Goal: Information Seeking & Learning: Learn about a topic

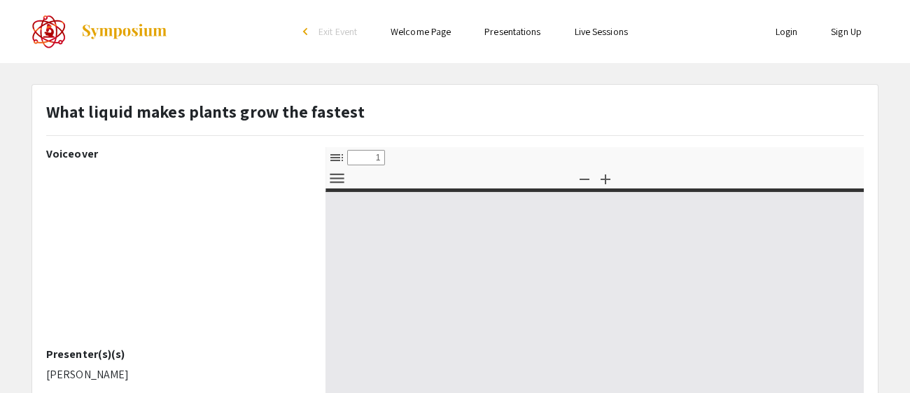
select select "custom"
type input "0"
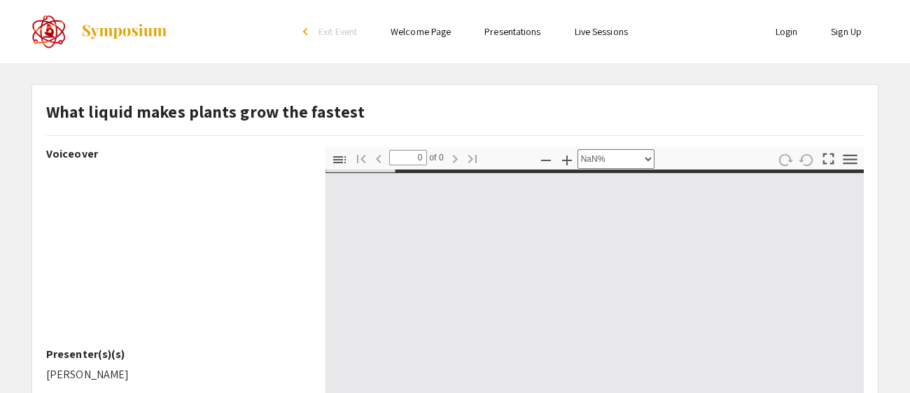
select select "auto"
type input "1"
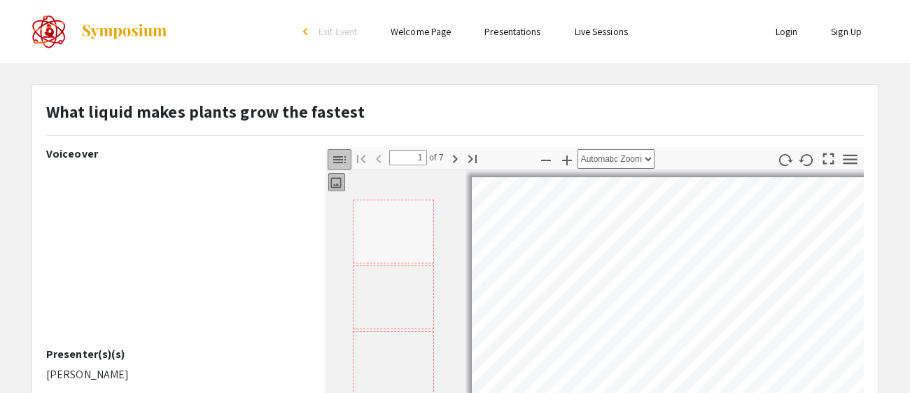
select select "auto"
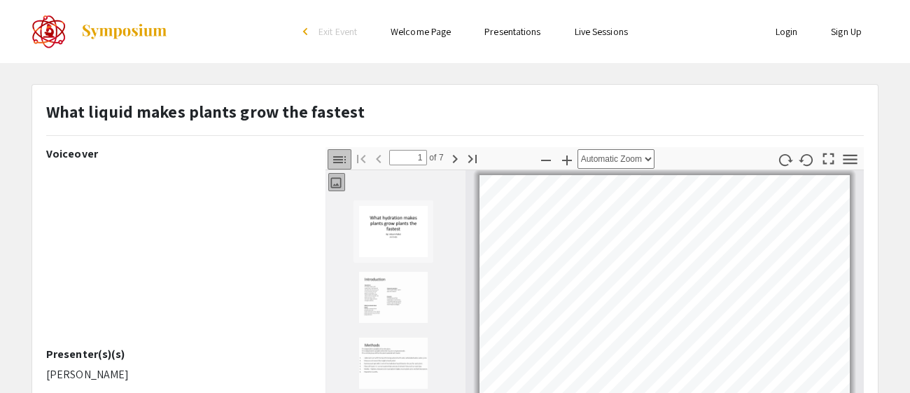
click at [61, 102] on strong "What liquid makes plants grow the fastest" at bounding box center [205, 111] width 318 height 22
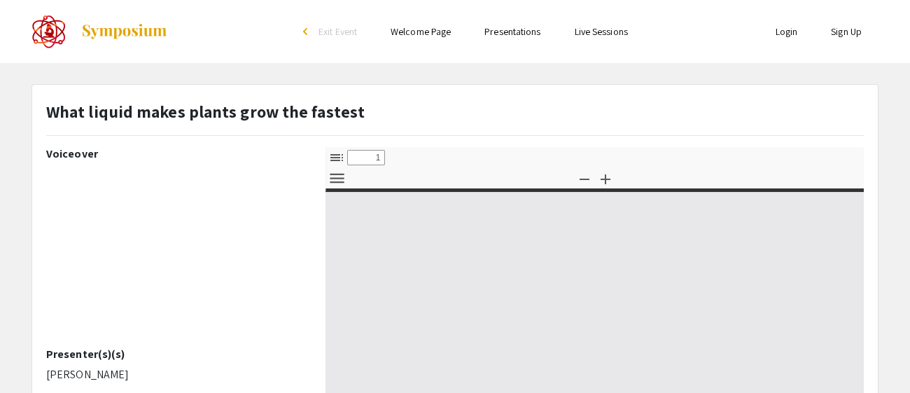
select select "custom"
type input "0"
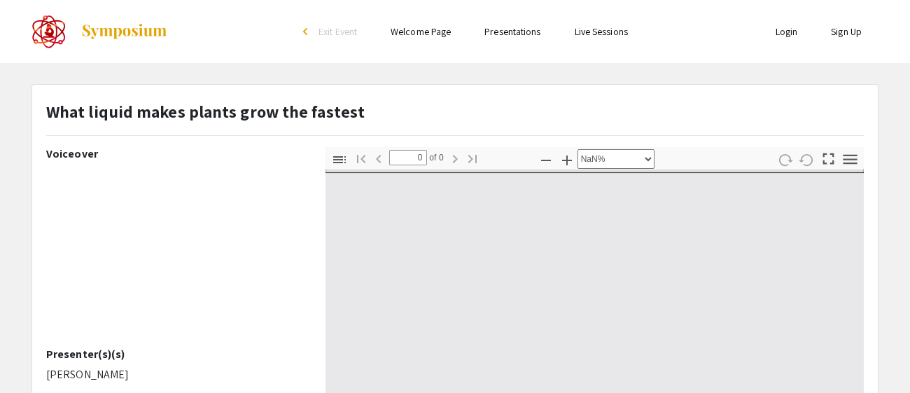
select select "auto"
type input "1"
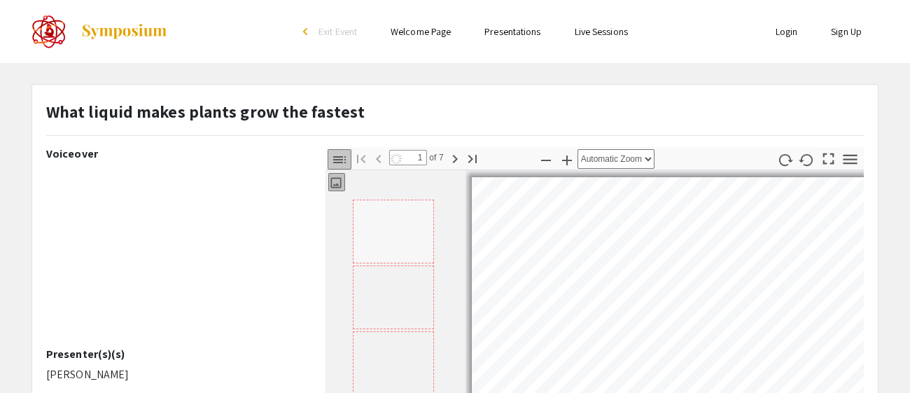
select select "auto"
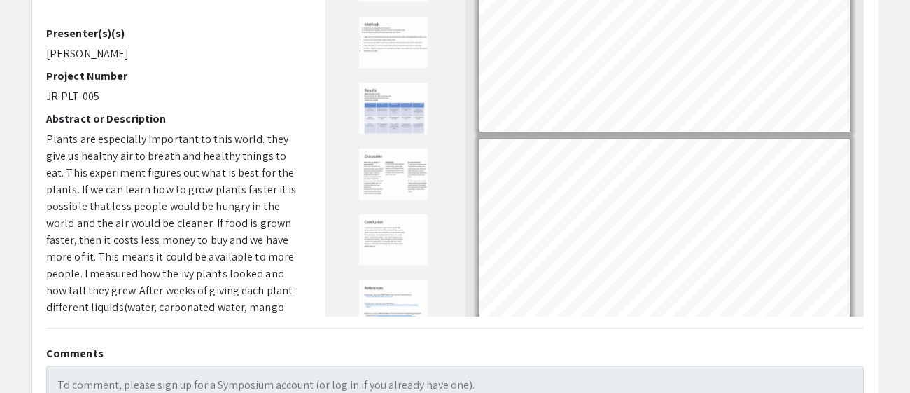
scroll to position [325, 0]
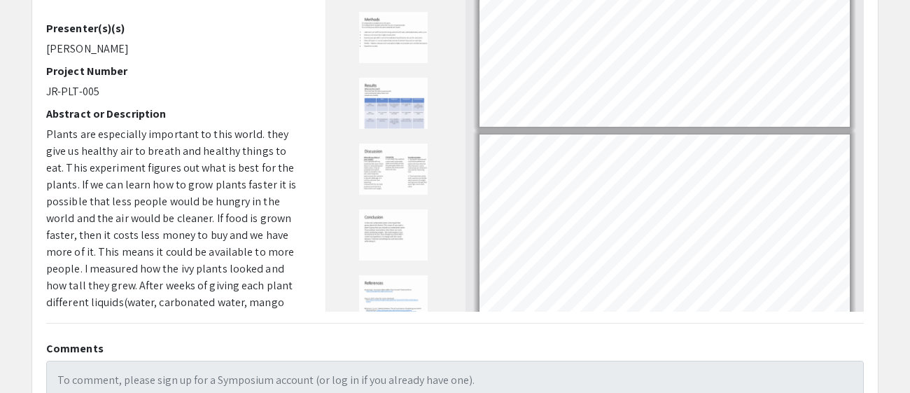
click at [425, 103] on img "Thumbnail of Page 4" at bounding box center [393, 103] width 70 height 52
click at [394, 200] on div at bounding box center [395, 90] width 140 height 444
click at [390, 181] on img "Thumbnail of Page 5" at bounding box center [393, 169] width 70 height 52
click at [397, 230] on img "Thumbnail of Page 6" at bounding box center [393, 235] width 70 height 52
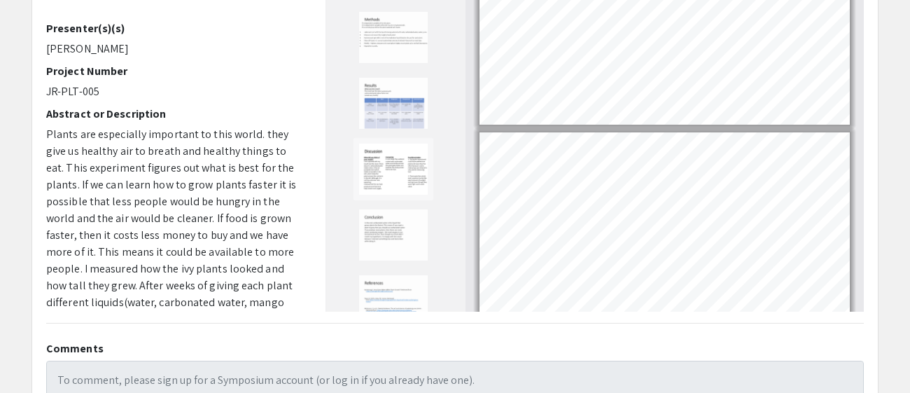
type input "6"
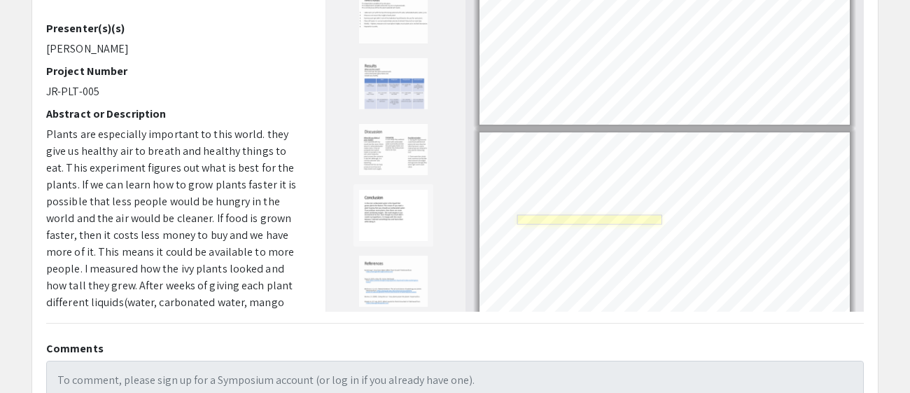
click at [603, 214] on link "Page 7" at bounding box center [589, 219] width 145 height 10
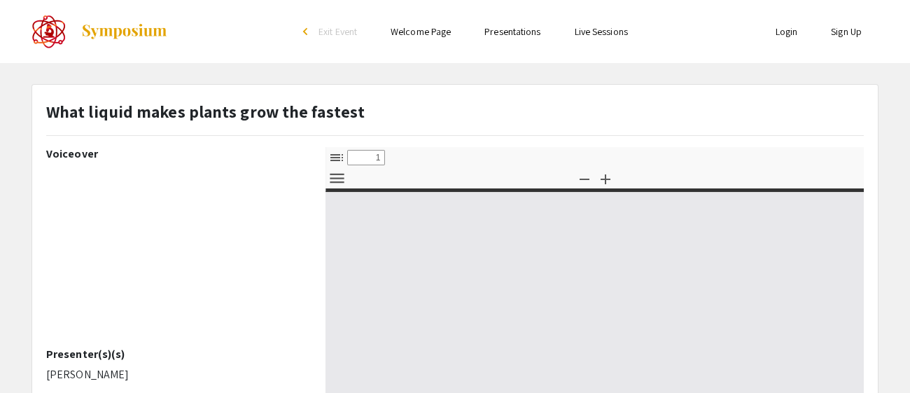
select select "custom"
type input "0"
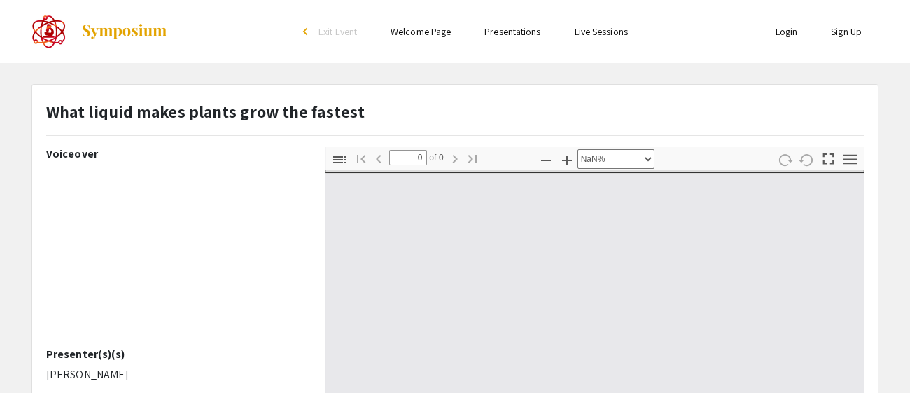
select select "auto"
type input "1"
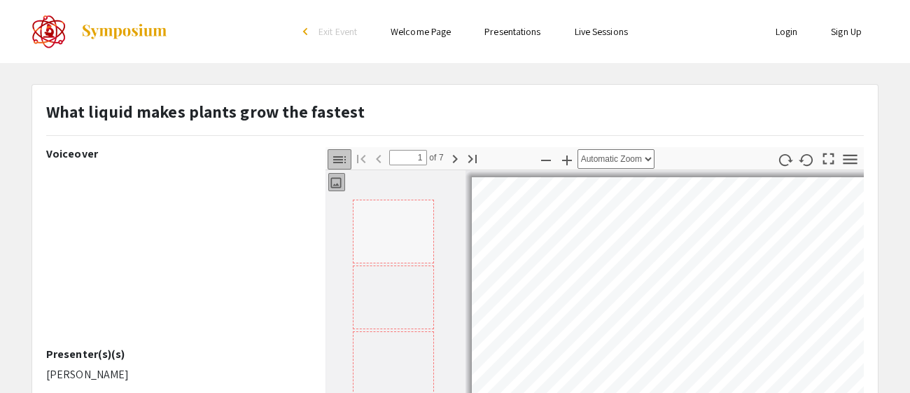
select select "auto"
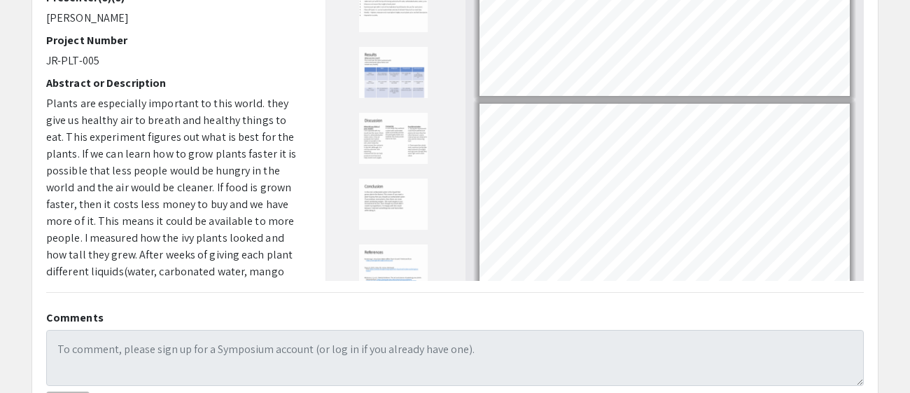
scroll to position [278, 0]
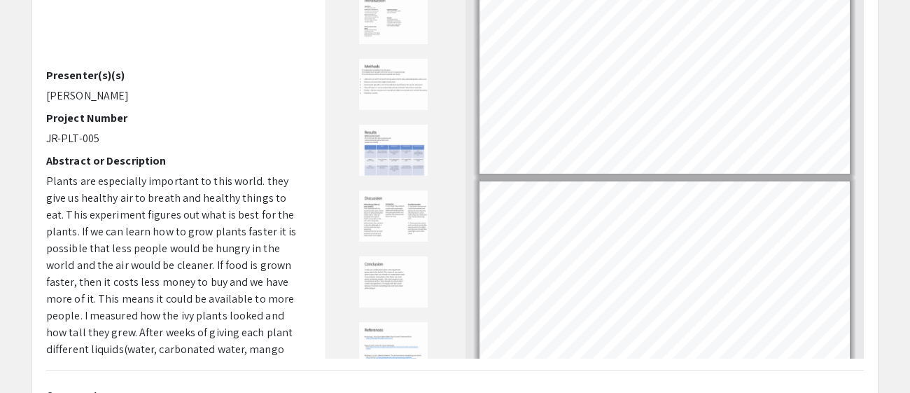
click at [389, 155] on img "Thumbnail of Page 4" at bounding box center [393, 150] width 70 height 52
type input "7"
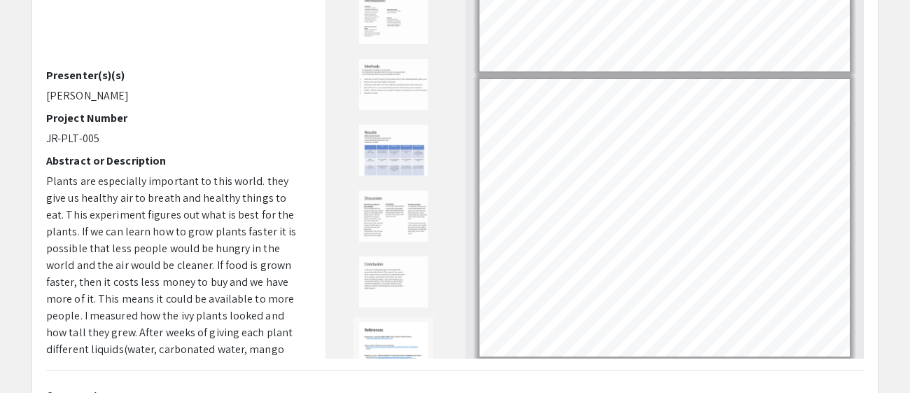
scroll to position [20, 0]
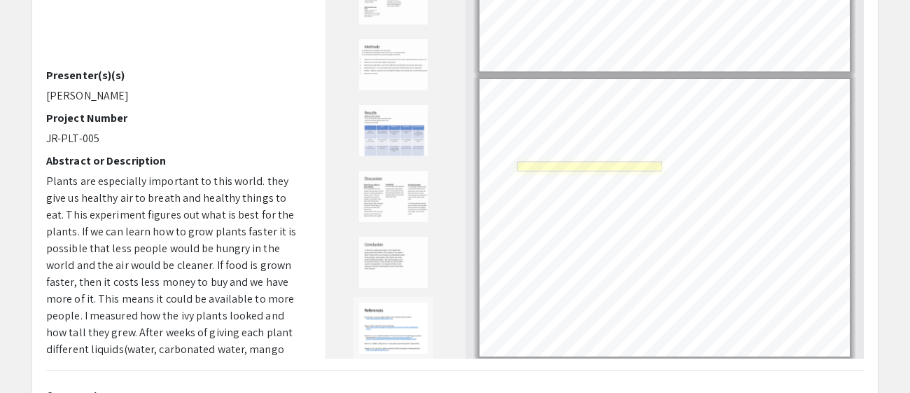
click at [570, 162] on link "Page 7" at bounding box center [589, 166] width 145 height 10
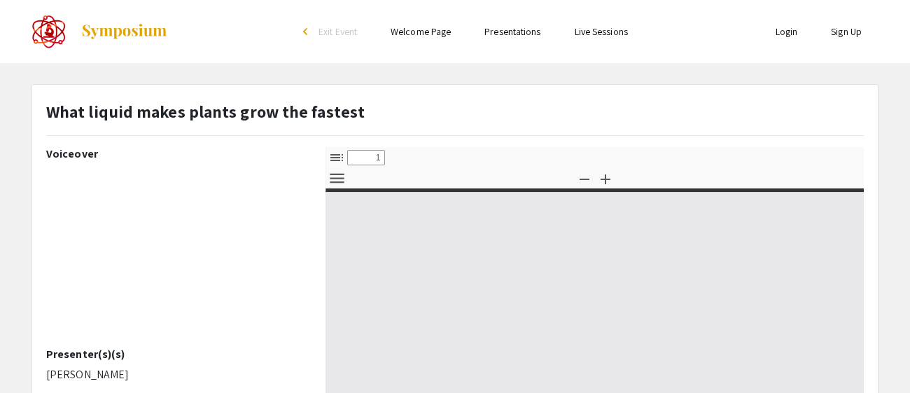
select select "custom"
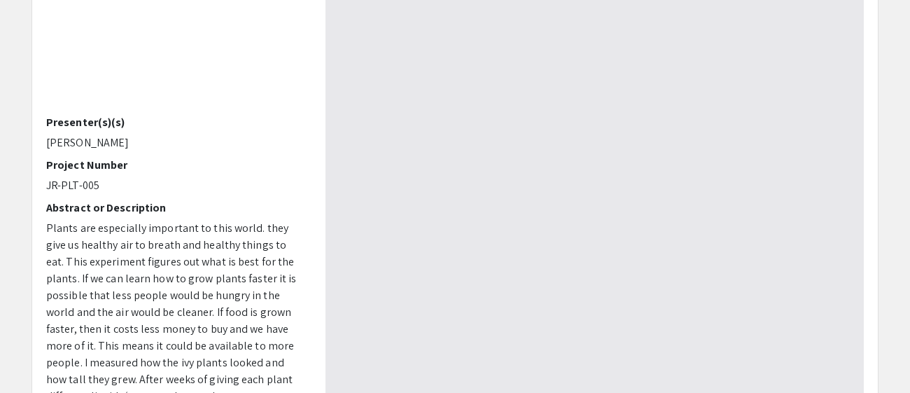
type input "0"
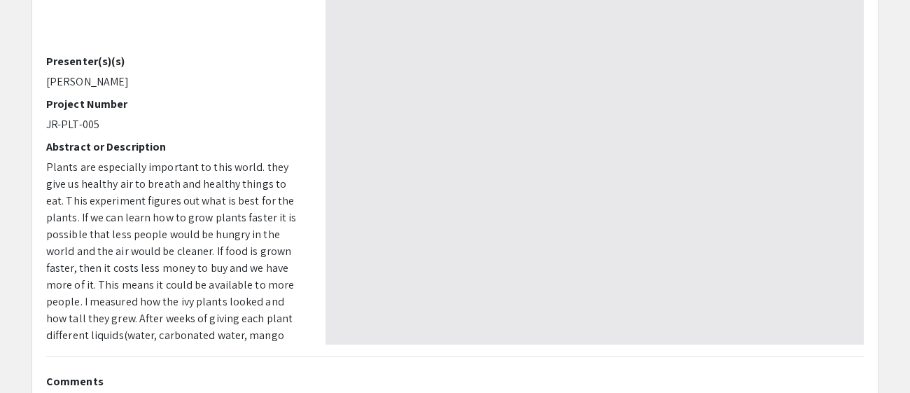
scroll to position [474, 0]
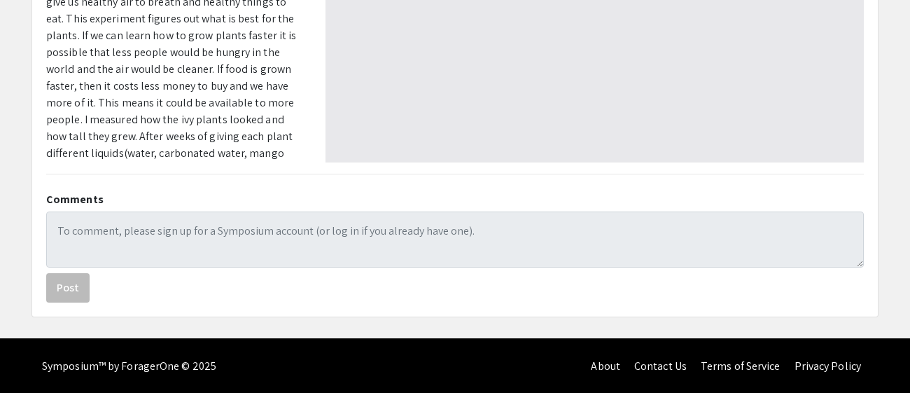
select select "auto"
type input "1"
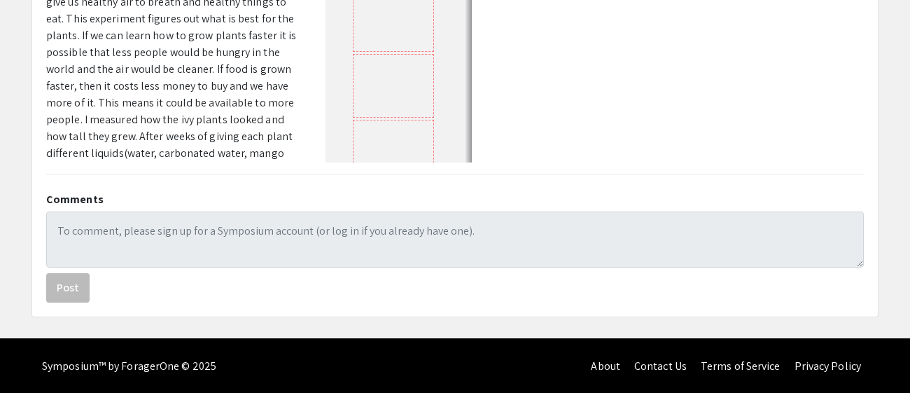
select select "auto"
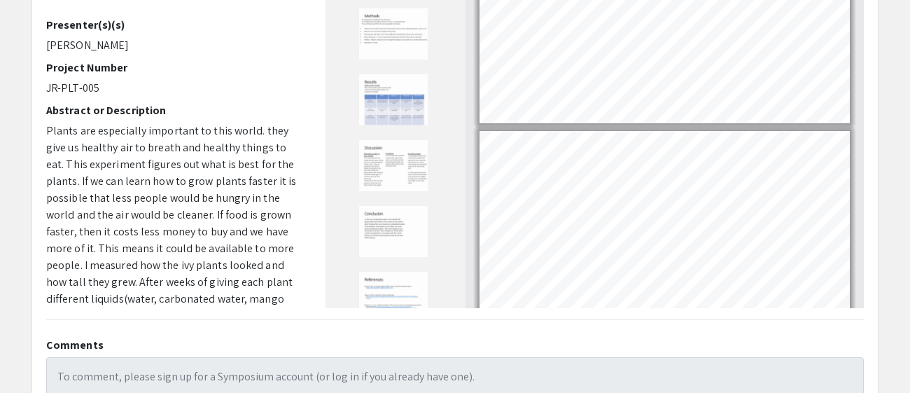
scroll to position [20, 0]
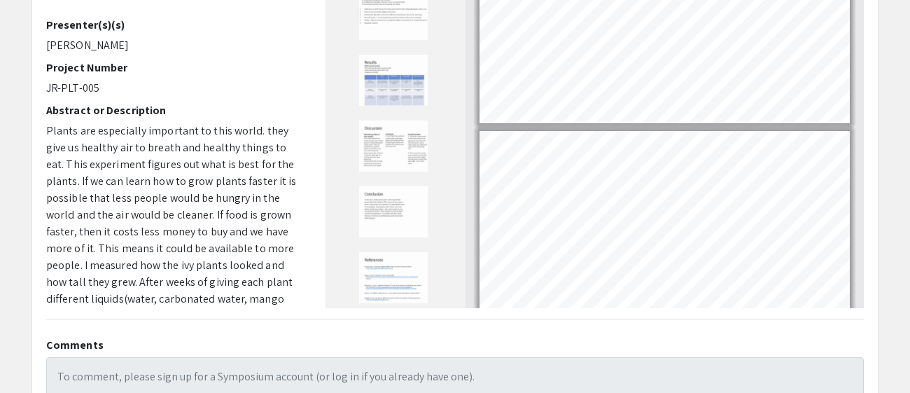
click at [397, 265] on img "Thumbnail of Page 7" at bounding box center [393, 277] width 70 height 52
type input "7"
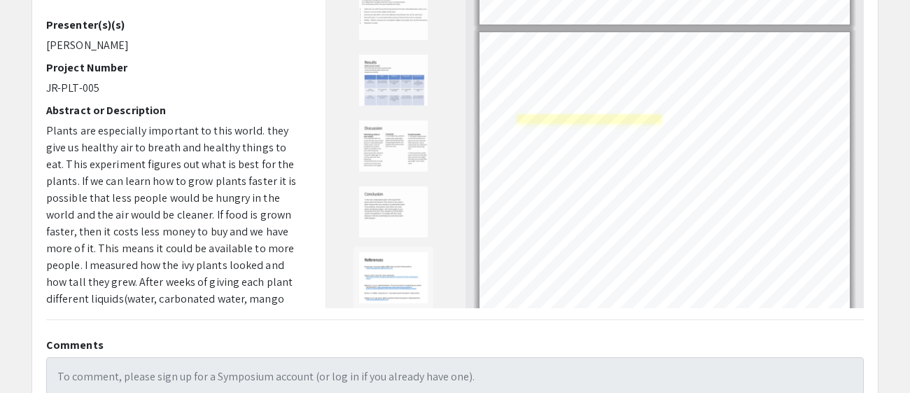
scroll to position [1520, 0]
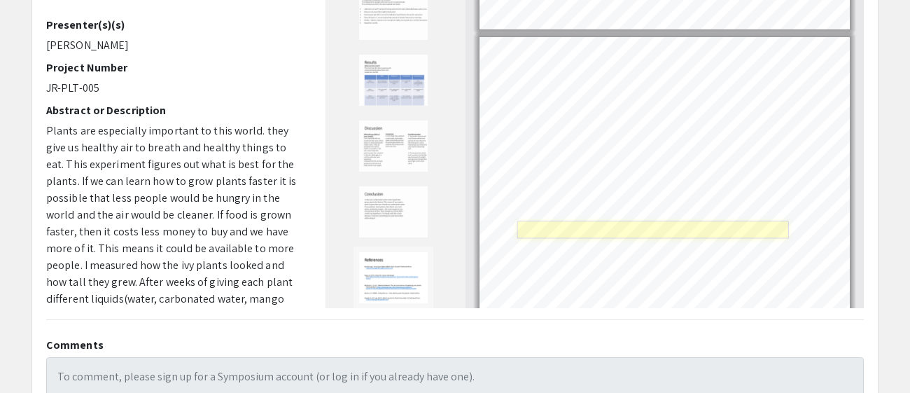
click at [614, 221] on link "Page 7" at bounding box center [652, 228] width 271 height 17
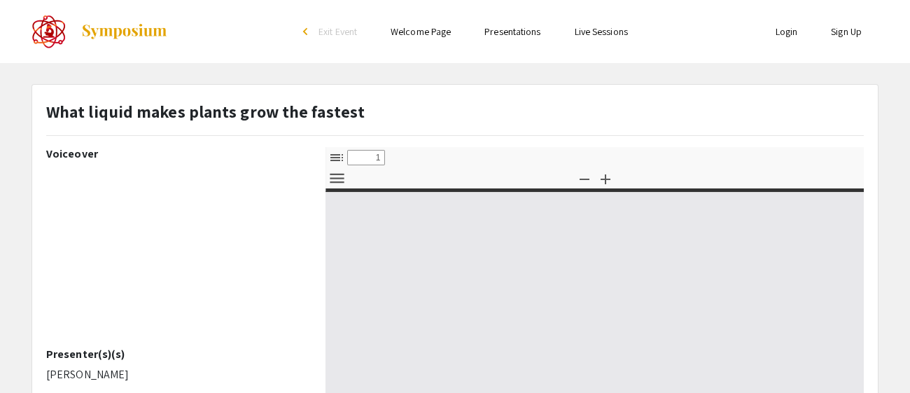
select select "custom"
type input "0"
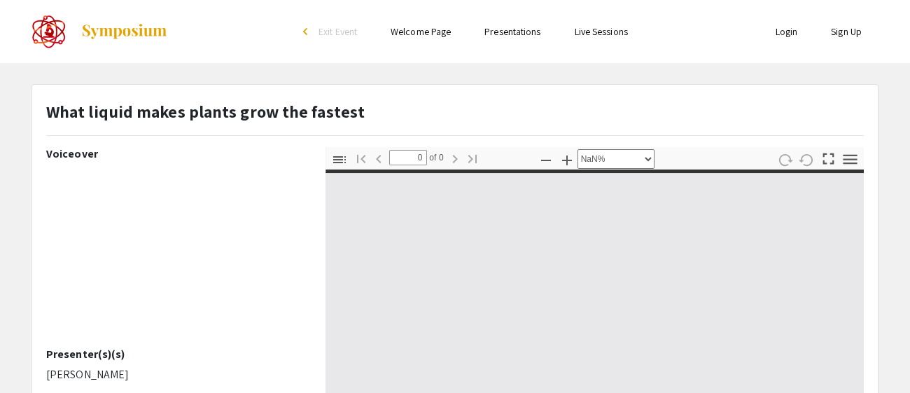
scroll to position [124, 0]
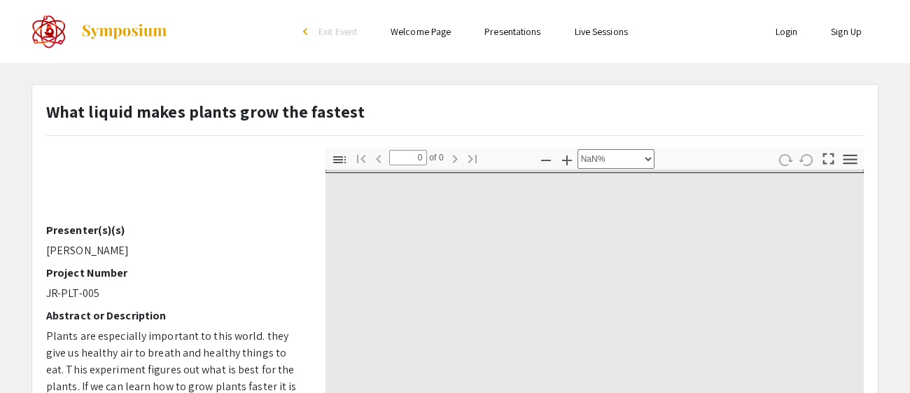
select select "auto"
type input "1"
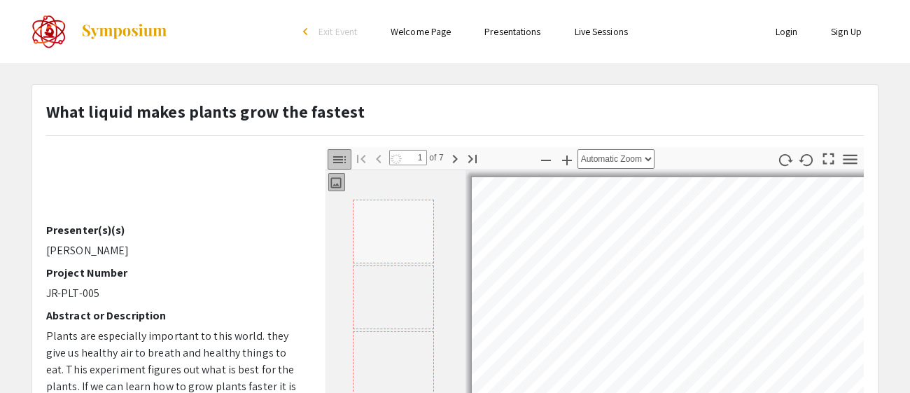
select select "auto"
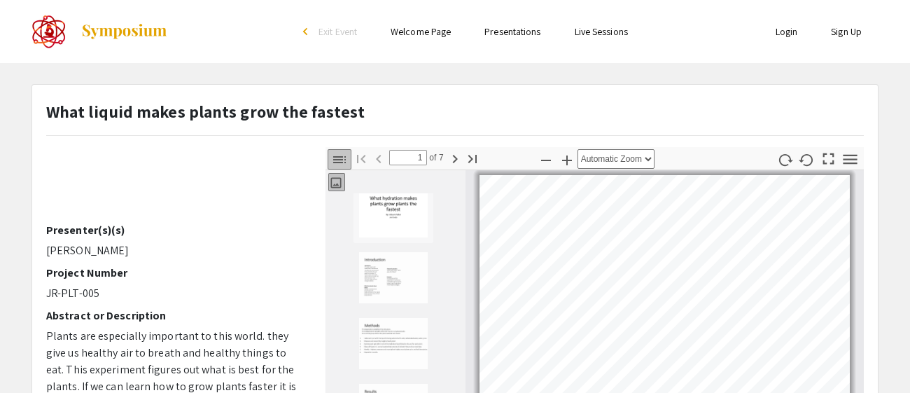
scroll to position [474, 0]
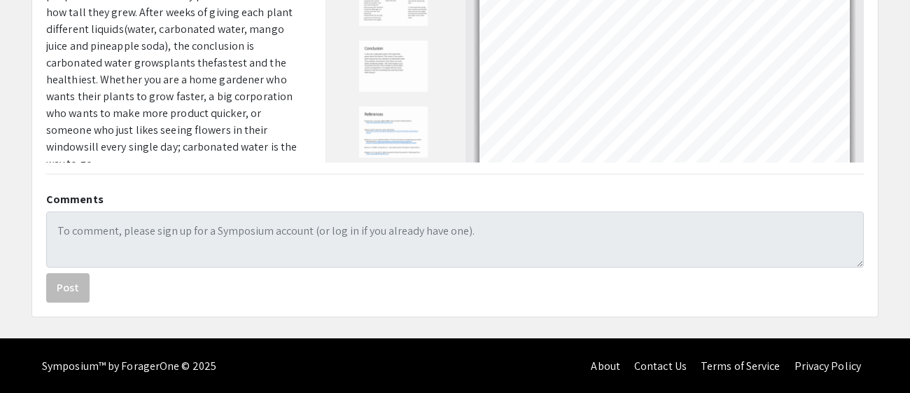
click at [388, 111] on img "Thumbnail of Page 7" at bounding box center [393, 132] width 70 height 52
type input "7"
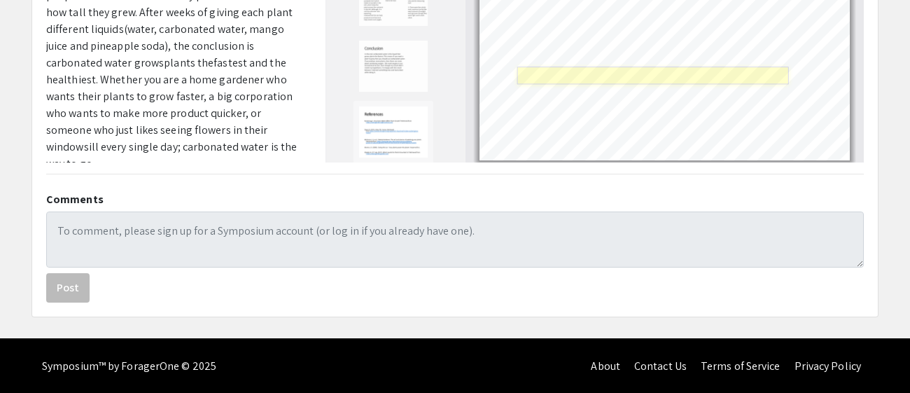
click at [610, 67] on link "Page 7" at bounding box center [652, 74] width 271 height 17
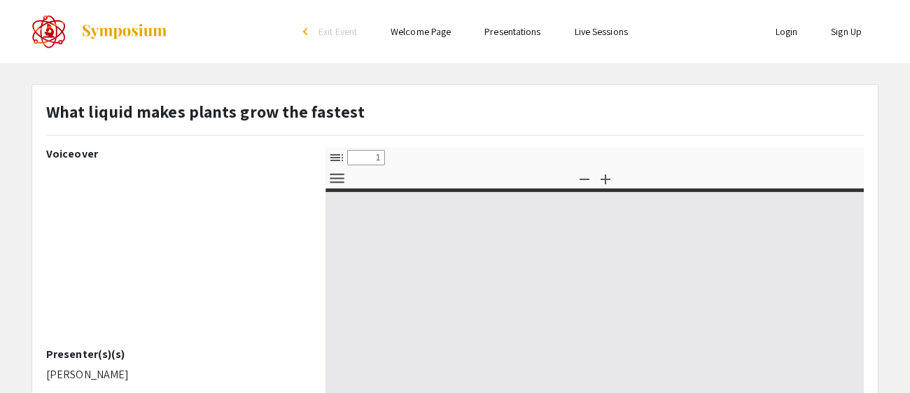
select select "custom"
type input "0"
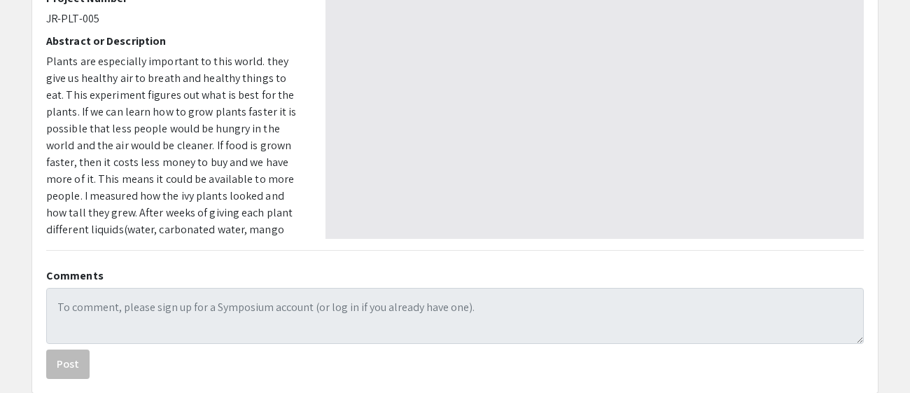
scroll to position [474, 0]
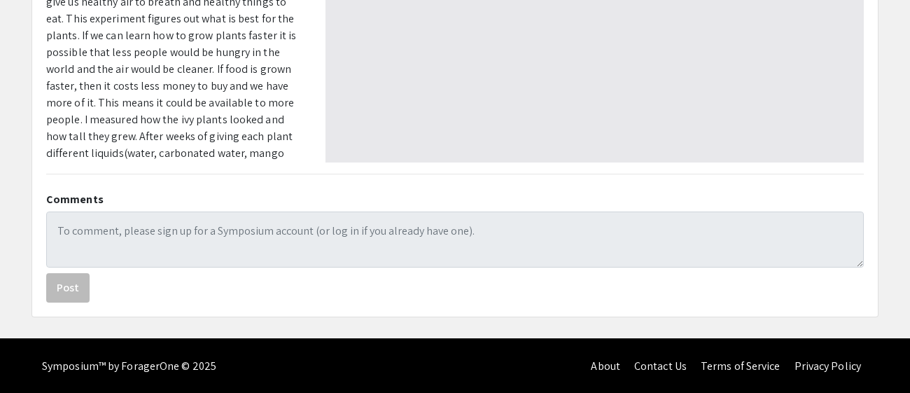
select select "auto"
type input "1"
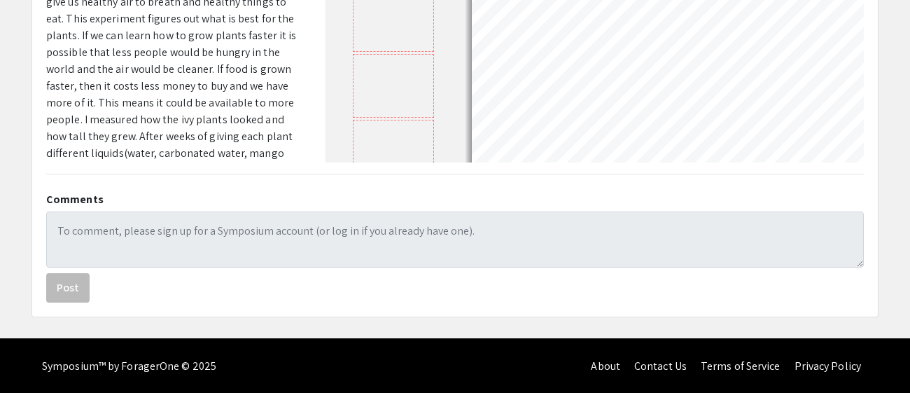
select select "auto"
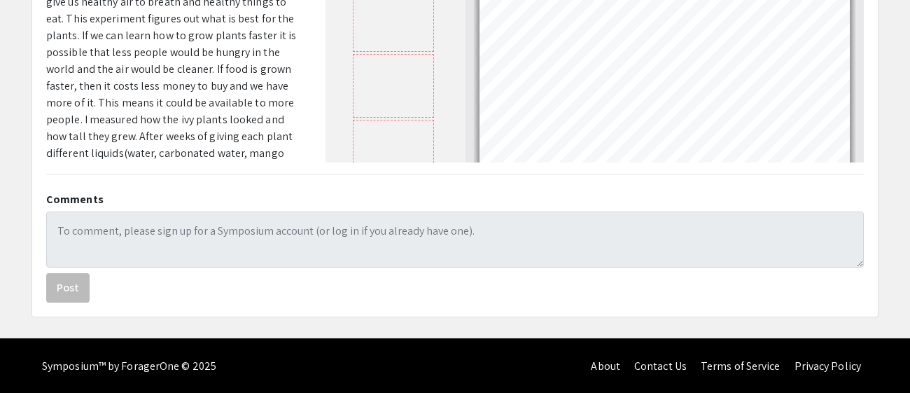
scroll to position [2, 0]
click at [390, 134] on img "Thumbnail of Page 7" at bounding box center [393, 151] width 70 height 52
type input "7"
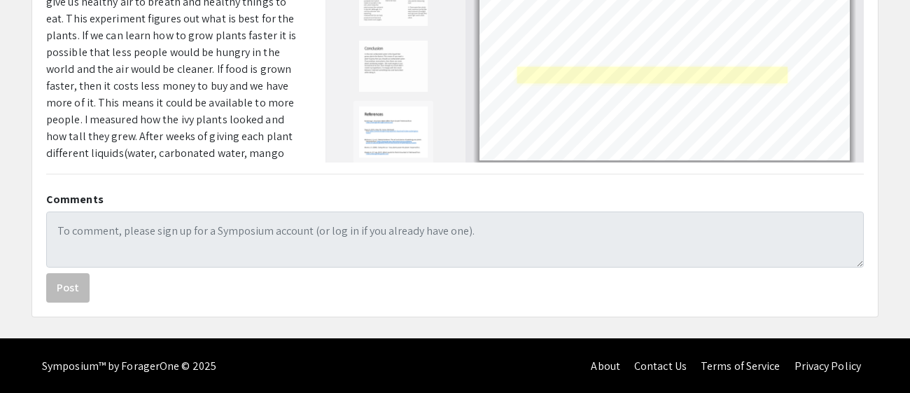
drag, startPoint x: 586, startPoint y: 63, endPoint x: 712, endPoint y: 66, distance: 126.0
click at [712, 66] on div "Page 7" at bounding box center [664, 22] width 383 height 290
click at [740, 69] on div "Page 7" at bounding box center [664, 22] width 383 height 290
click at [742, 72] on link "Page 7" at bounding box center [652, 74] width 271 height 17
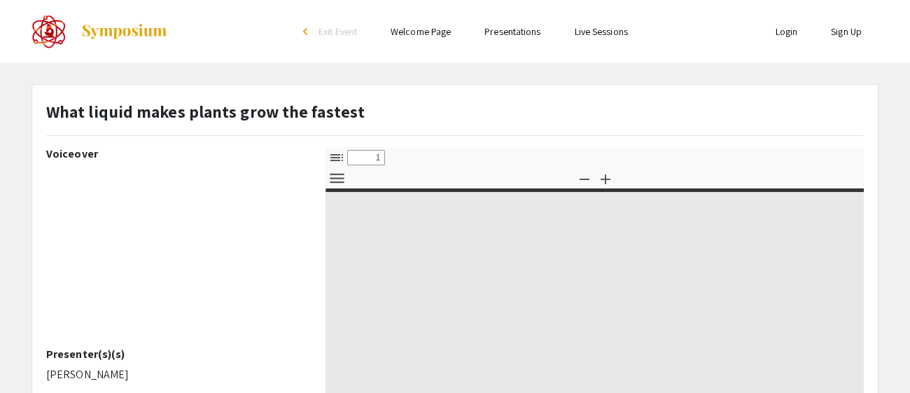
select select "custom"
type input "0"
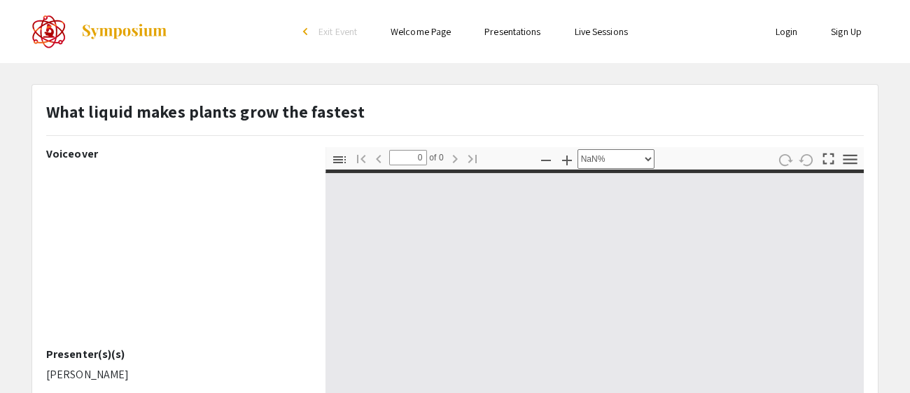
select select "auto"
type input "1"
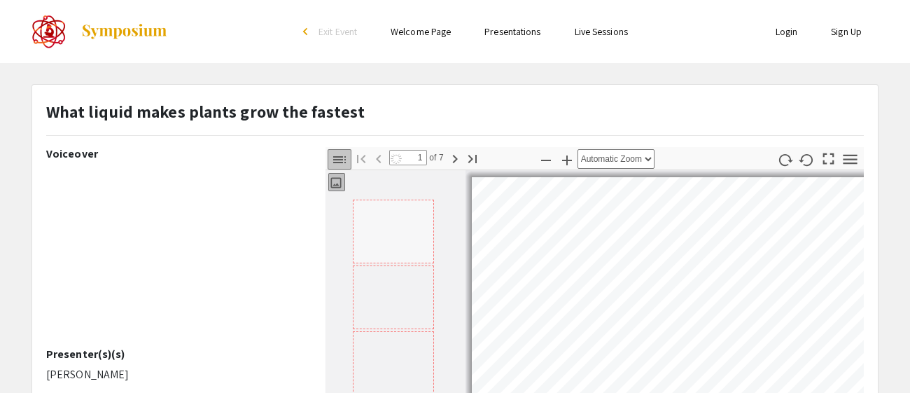
scroll to position [20, 0]
select select "auto"
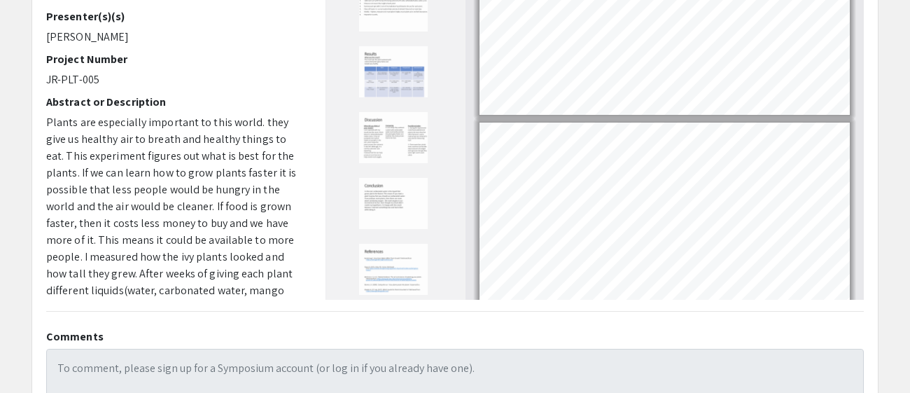
scroll to position [348, 0]
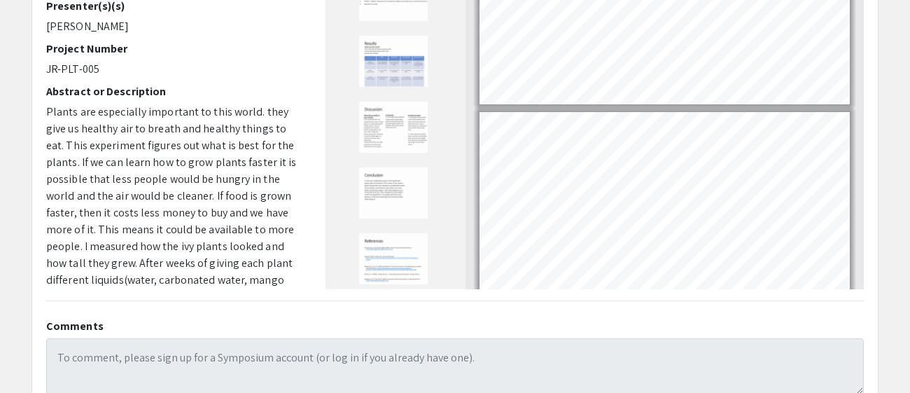
click at [412, 256] on img "Thumbnail of Page 7" at bounding box center [393, 258] width 70 height 52
type input "7"
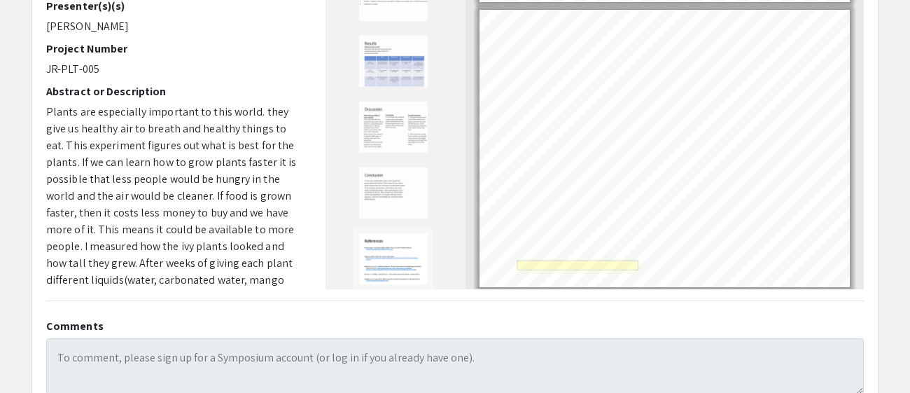
click at [521, 260] on link "Page 7" at bounding box center [578, 265] width 122 height 10
